Goal: Task Accomplishment & Management: Manage account settings

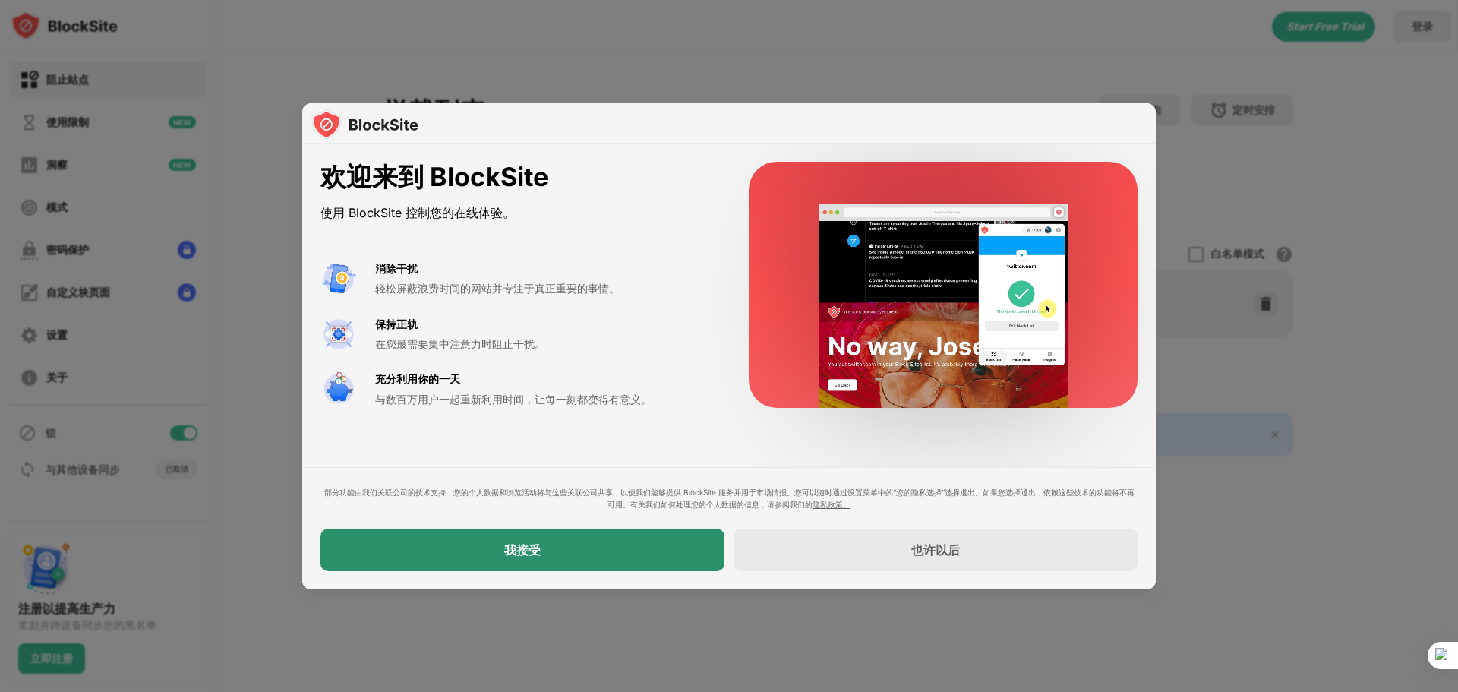
click at [597, 544] on div "我接受" at bounding box center [522, 549] width 404 height 43
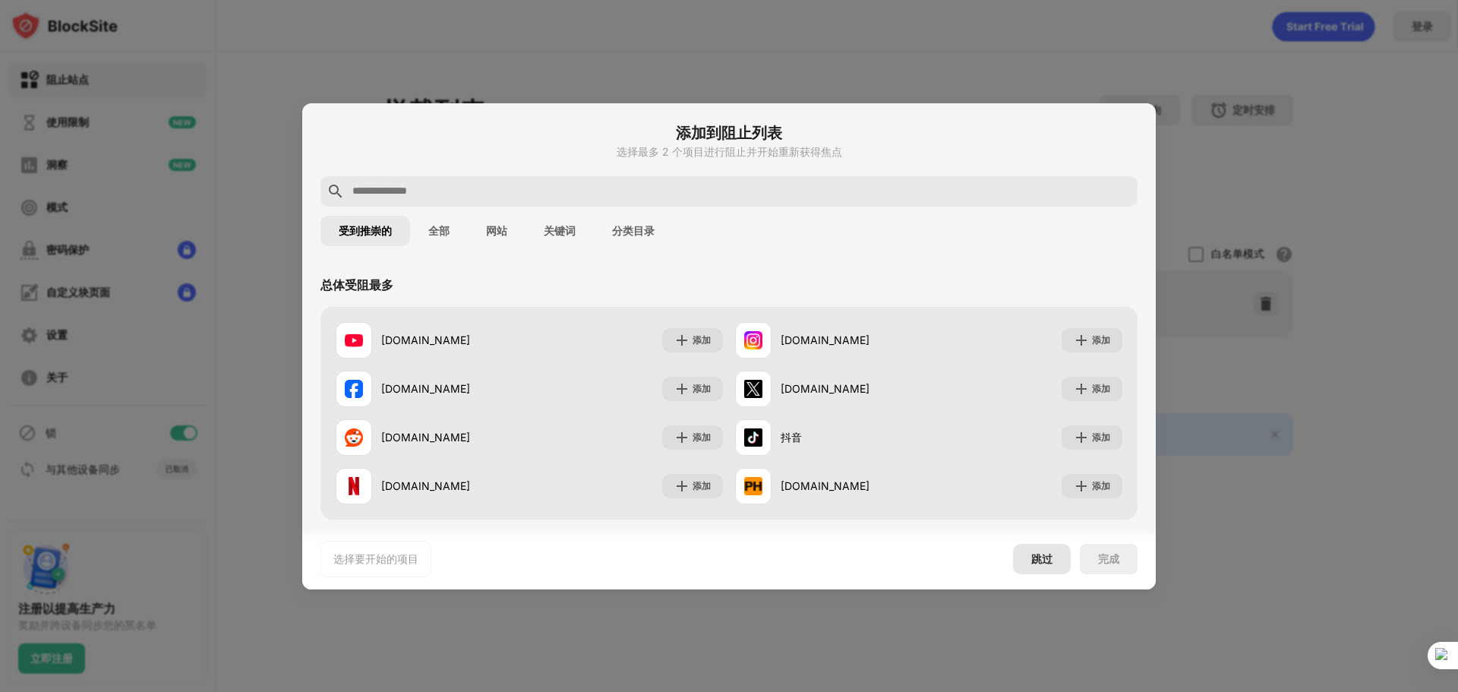
click at [1035, 558] on font "跳过" at bounding box center [1041, 558] width 21 height 13
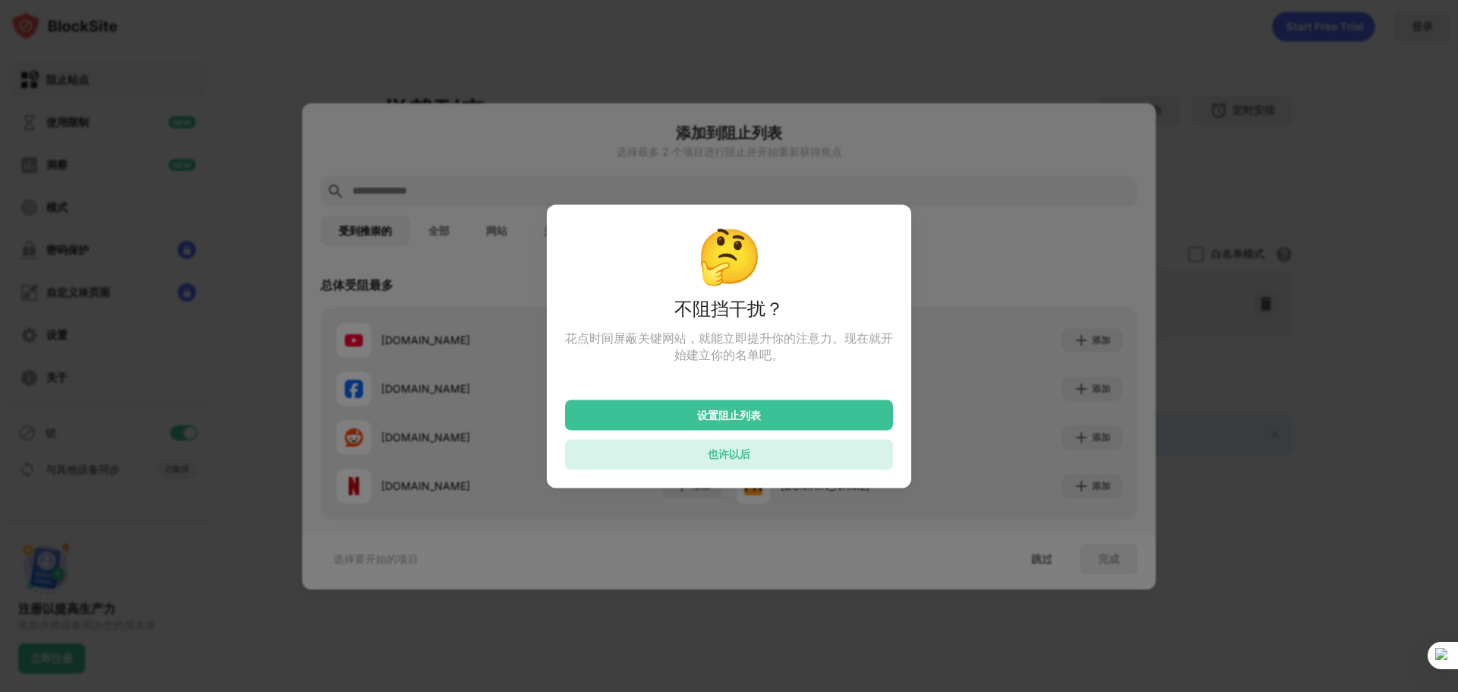
click at [752, 457] on div "也许以后" at bounding box center [729, 454] width 328 height 30
